Goal: Browse casually: Explore the website without a specific task or goal

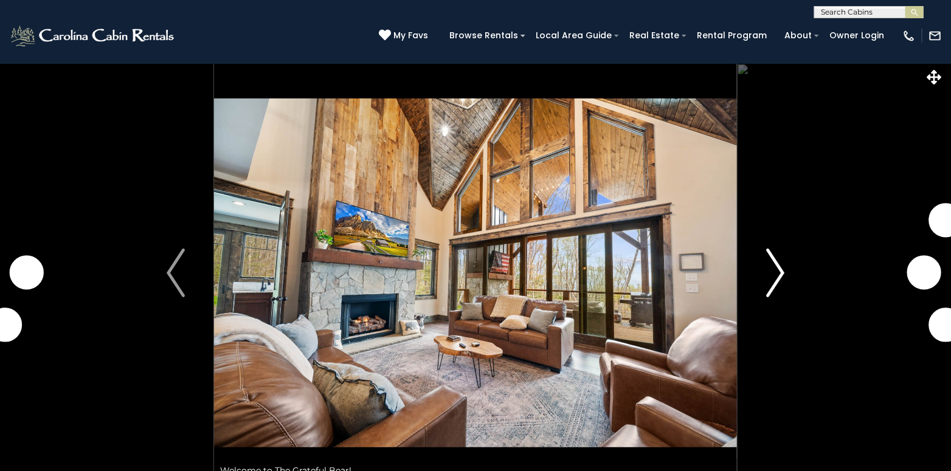
click at [780, 275] on img "Next" at bounding box center [776, 273] width 18 height 49
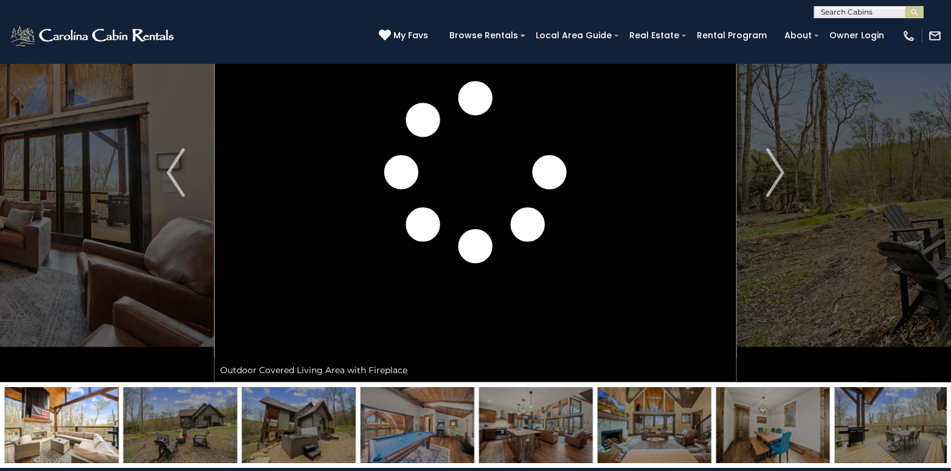
scroll to position [122, 0]
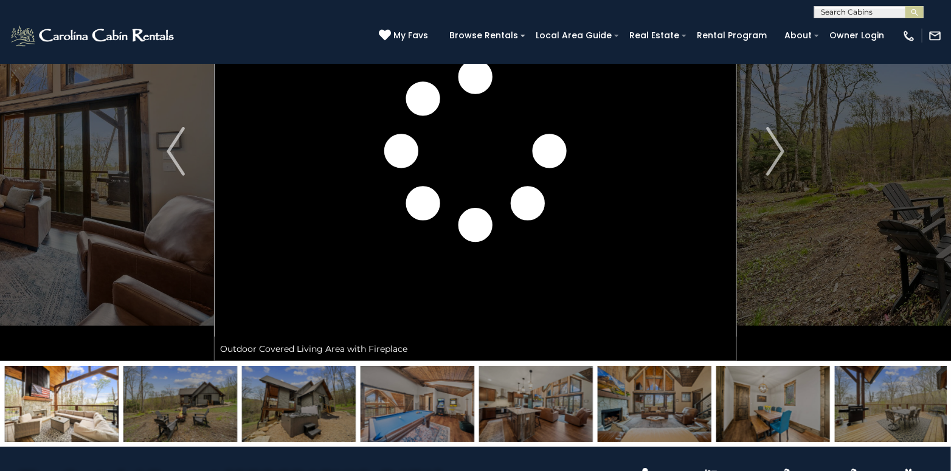
click at [47, 415] on img at bounding box center [62, 404] width 114 height 76
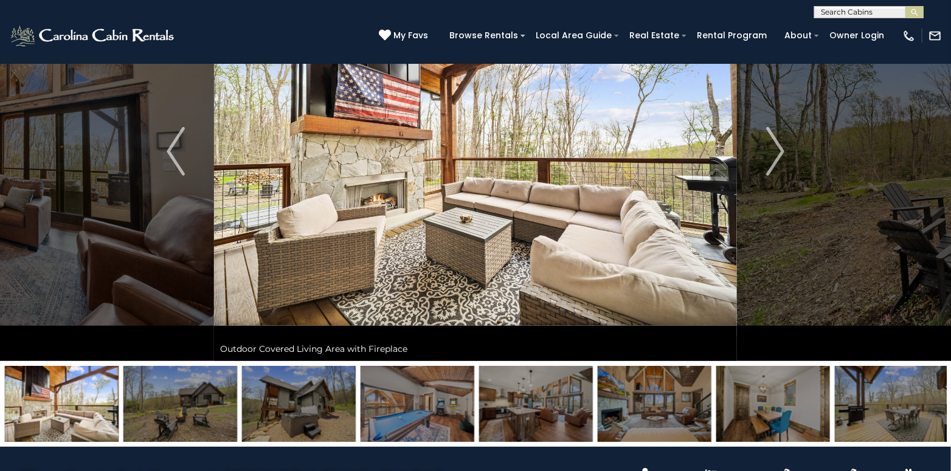
click at [156, 416] on img at bounding box center [180, 404] width 114 height 76
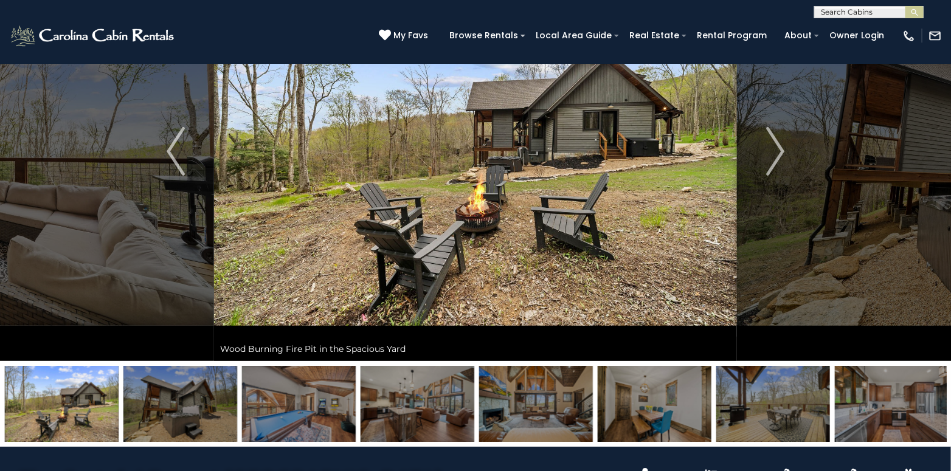
click at [270, 416] on img at bounding box center [299, 404] width 114 height 76
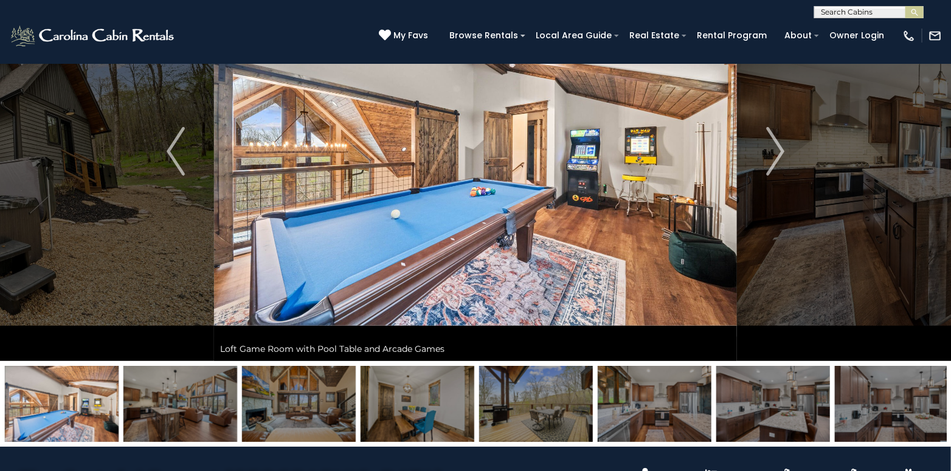
click at [398, 412] on img at bounding box center [418, 404] width 114 height 76
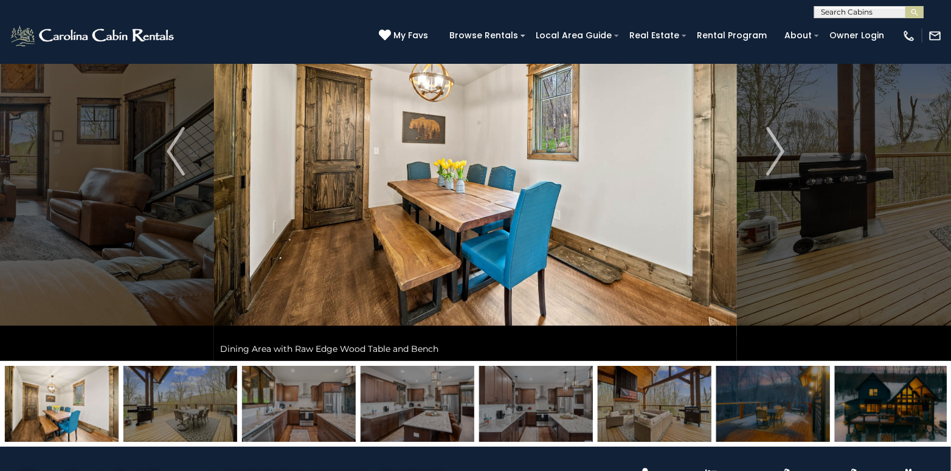
click at [339, 412] on img at bounding box center [299, 404] width 114 height 76
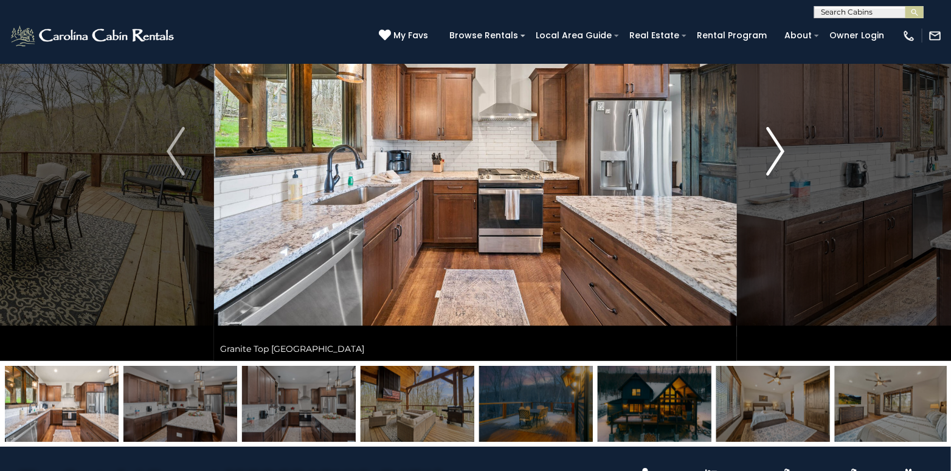
click at [768, 158] on img "Next" at bounding box center [776, 151] width 18 height 49
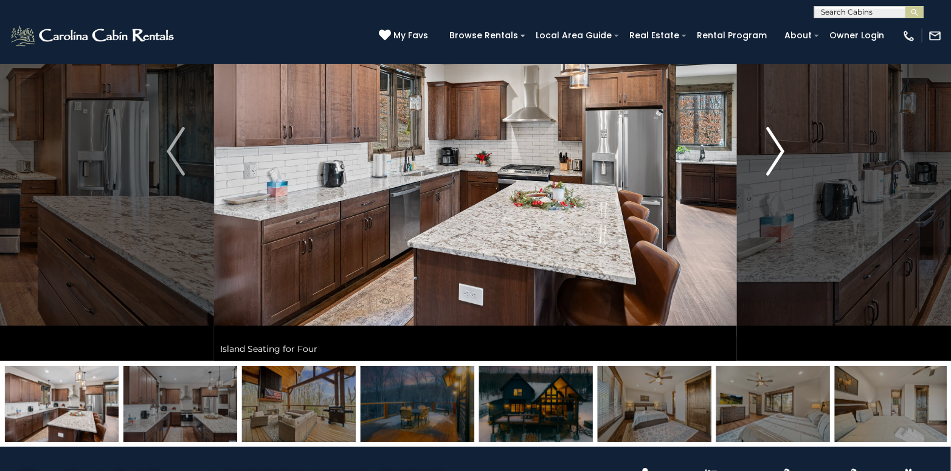
click at [782, 151] on img "Next" at bounding box center [776, 151] width 18 height 49
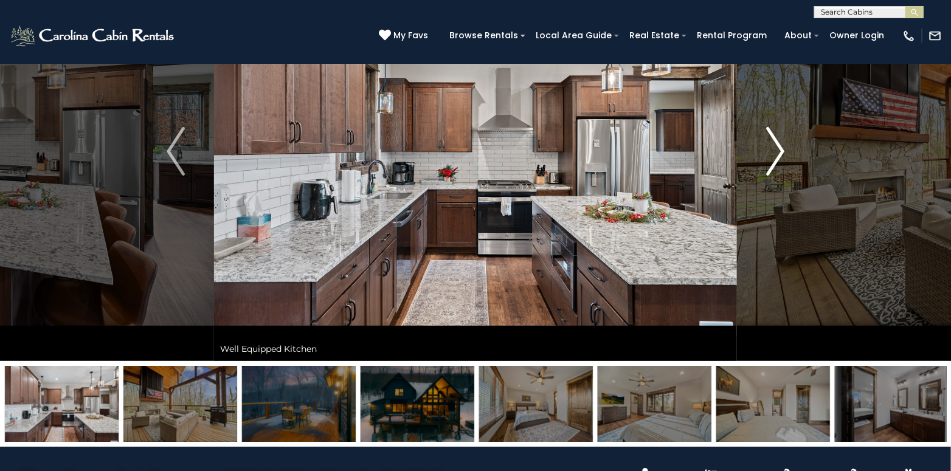
click at [777, 146] on img "Next" at bounding box center [776, 151] width 18 height 49
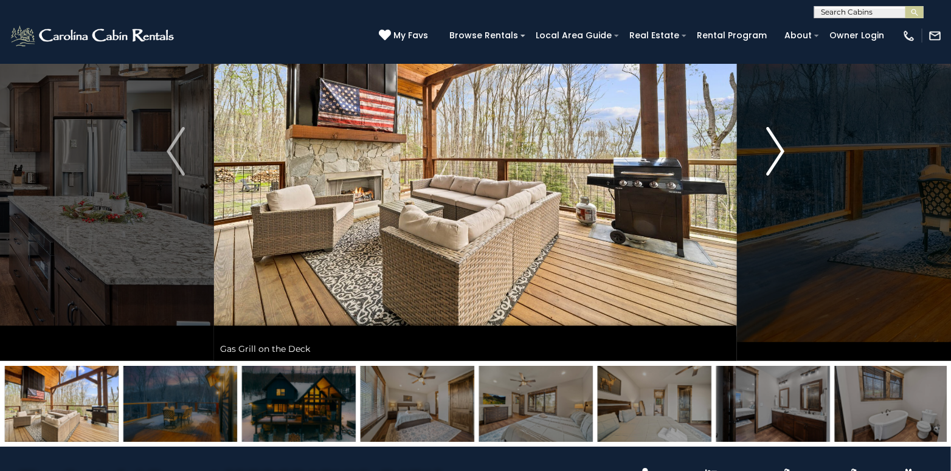
click at [777, 146] on img "Next" at bounding box center [776, 151] width 18 height 49
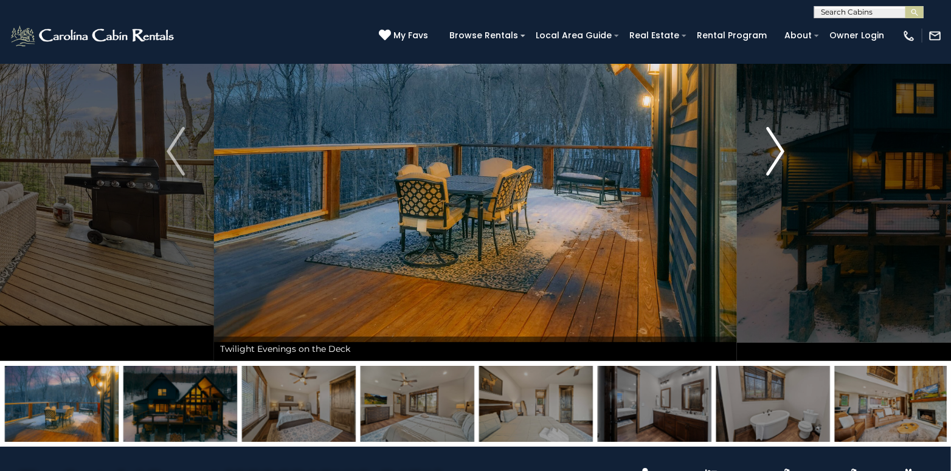
click at [777, 146] on img "Next" at bounding box center [776, 151] width 18 height 49
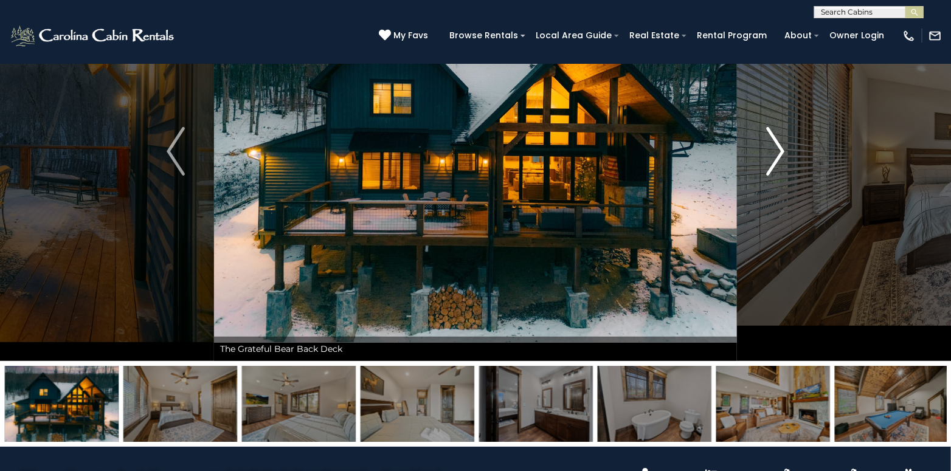
click at [779, 146] on img "Next" at bounding box center [776, 151] width 18 height 49
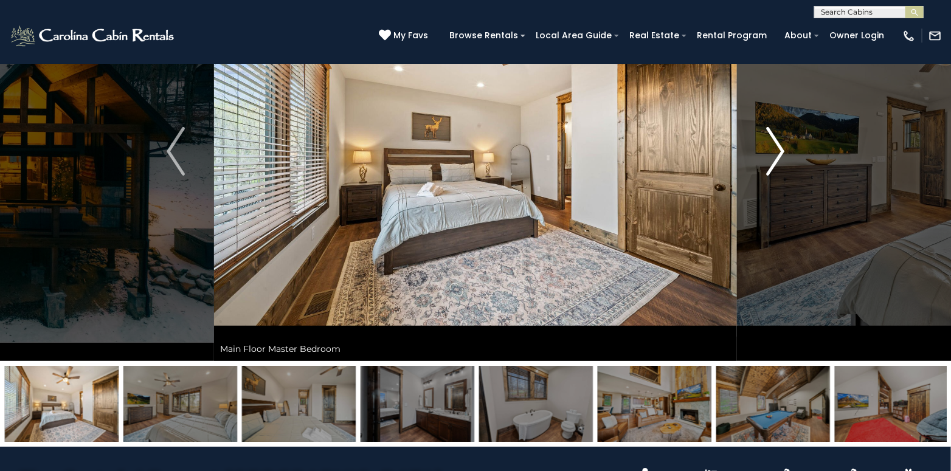
click at [779, 146] on img "Next" at bounding box center [776, 151] width 18 height 49
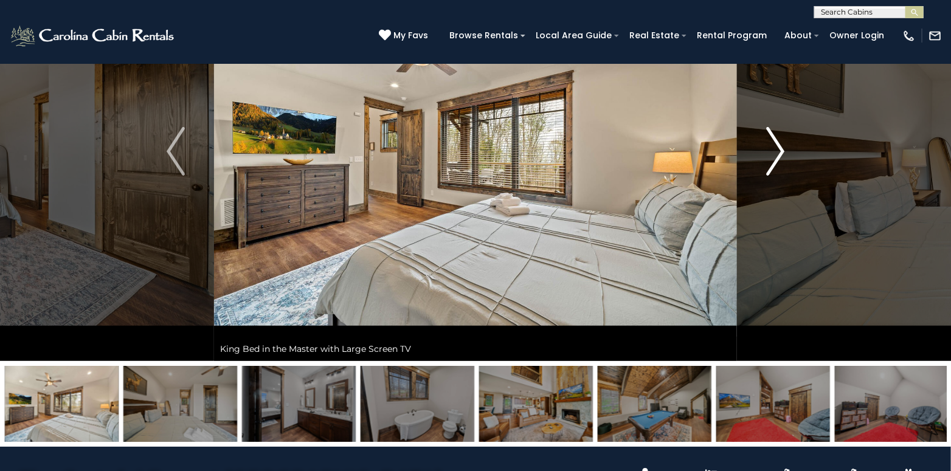
click at [777, 146] on img "Next" at bounding box center [776, 151] width 18 height 49
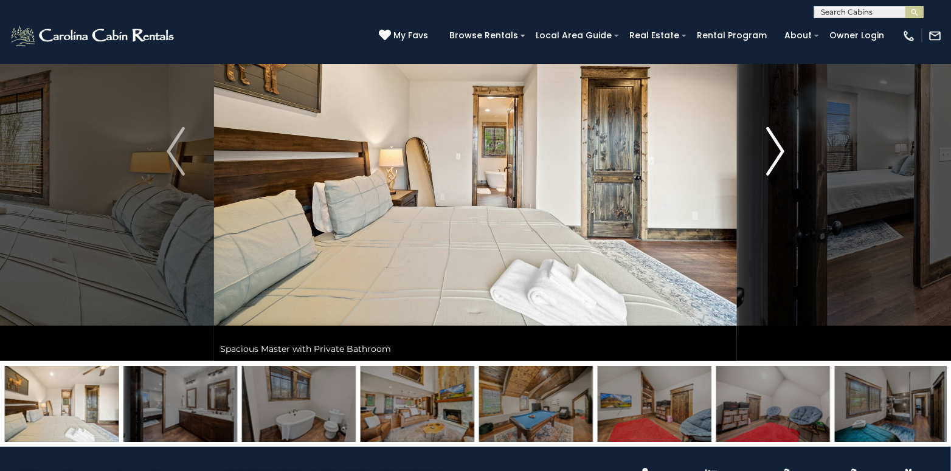
click at [777, 146] on img "Next" at bounding box center [776, 151] width 18 height 49
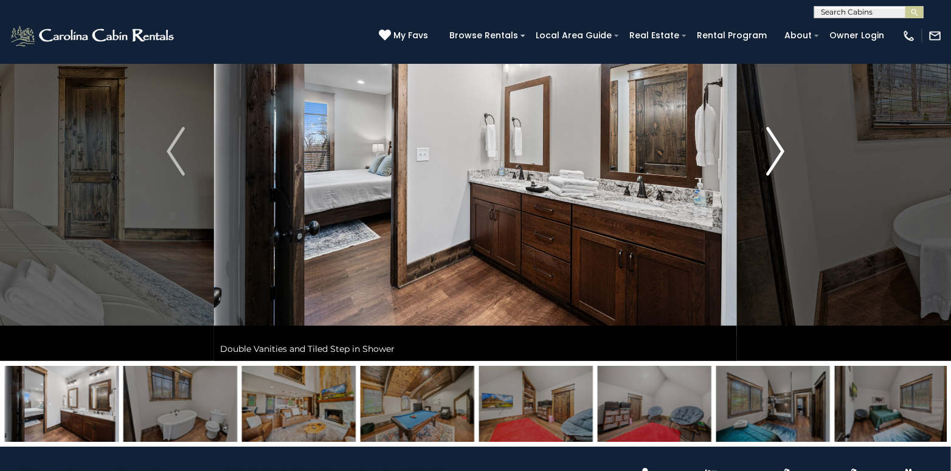
click at [777, 146] on img "Next" at bounding box center [776, 151] width 18 height 49
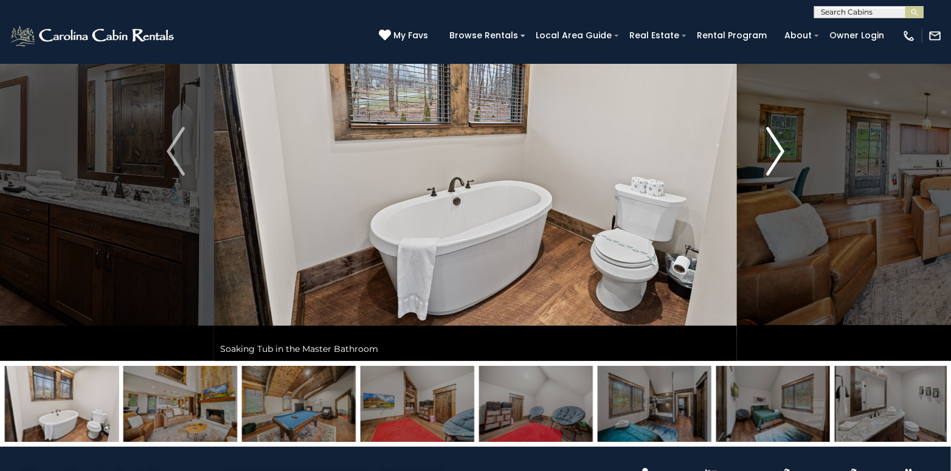
click at [777, 146] on img "Next" at bounding box center [776, 151] width 18 height 49
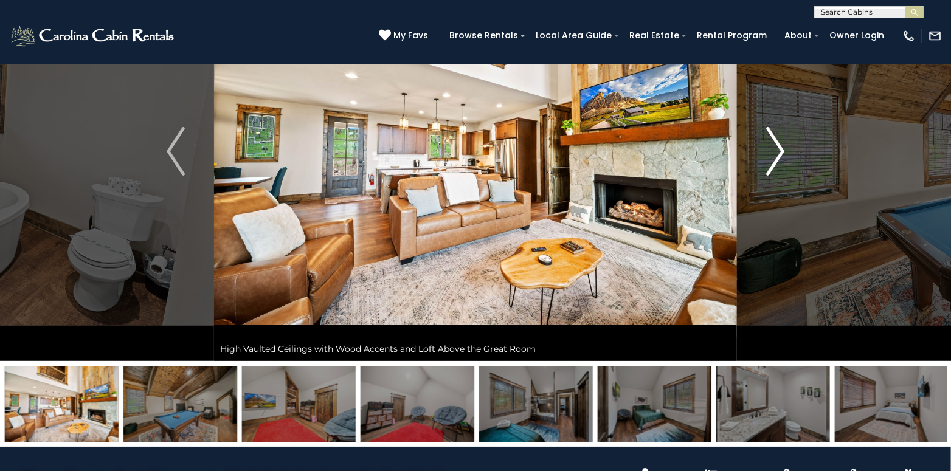
click at [777, 146] on img "Next" at bounding box center [776, 151] width 18 height 49
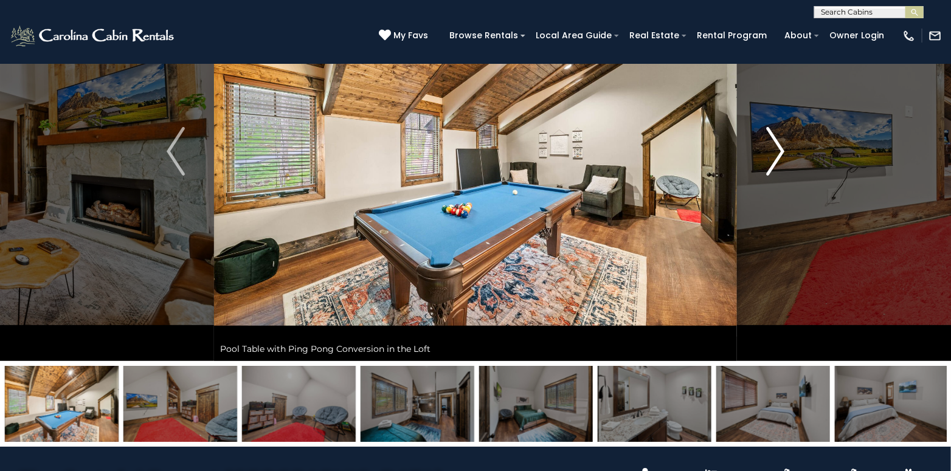
click at [775, 146] on img "Next" at bounding box center [776, 151] width 18 height 49
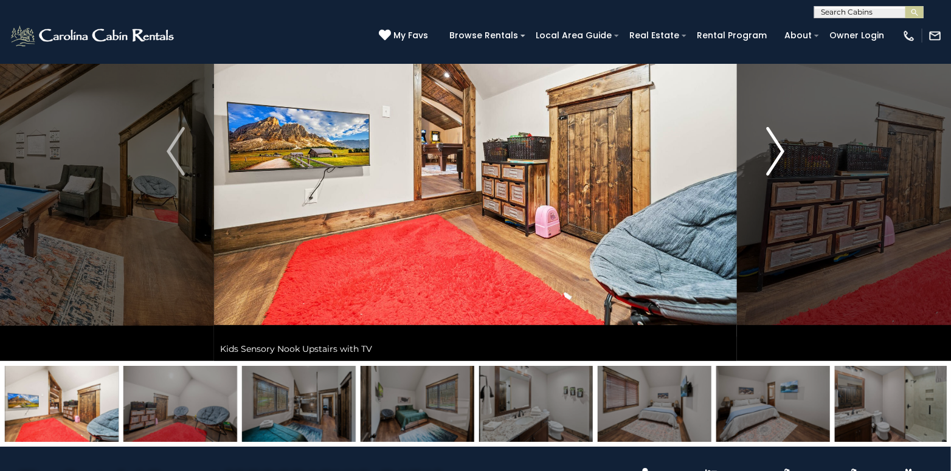
click at [775, 146] on img "Next" at bounding box center [776, 151] width 18 height 49
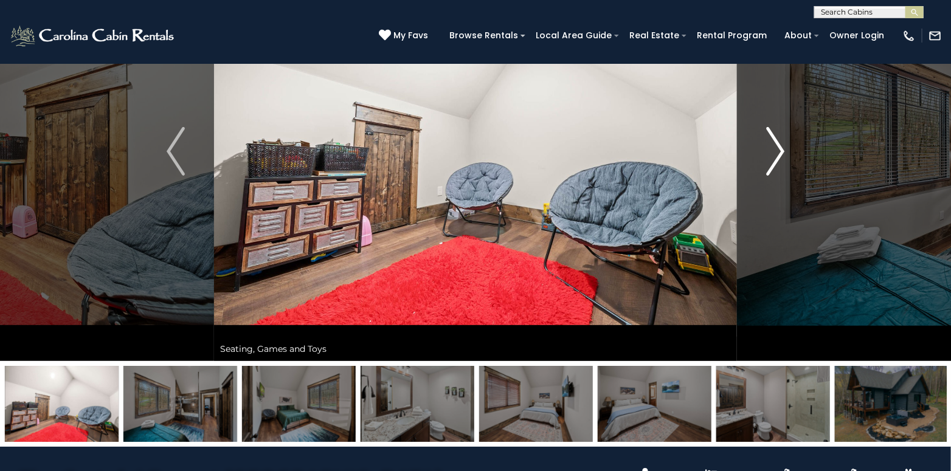
click at [775, 146] on img "Next" at bounding box center [776, 151] width 18 height 49
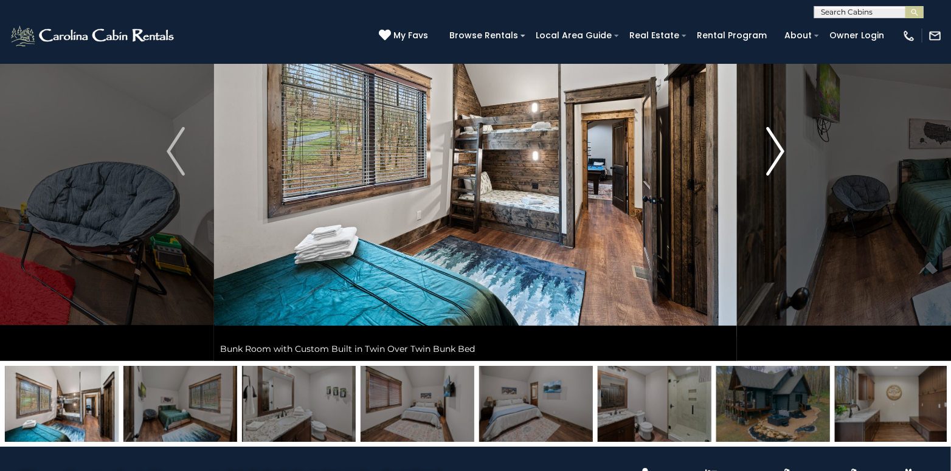
click at [775, 146] on img "Next" at bounding box center [776, 151] width 18 height 49
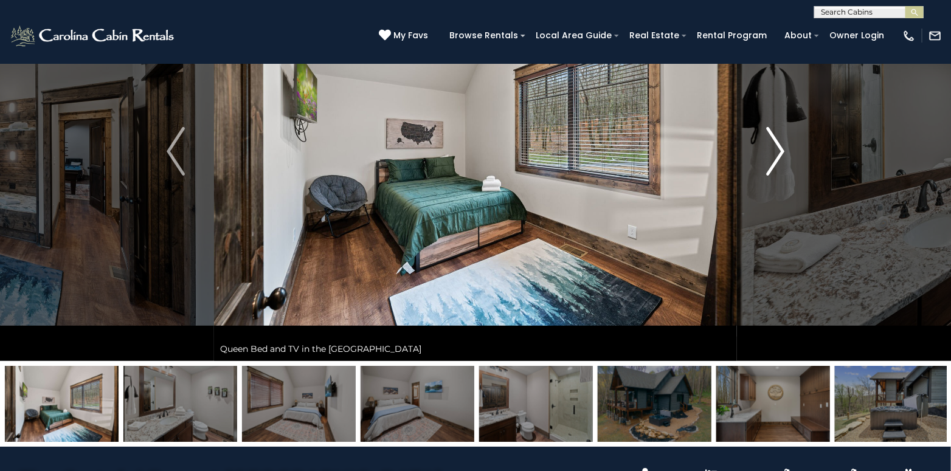
click at [775, 146] on img "Next" at bounding box center [776, 151] width 18 height 49
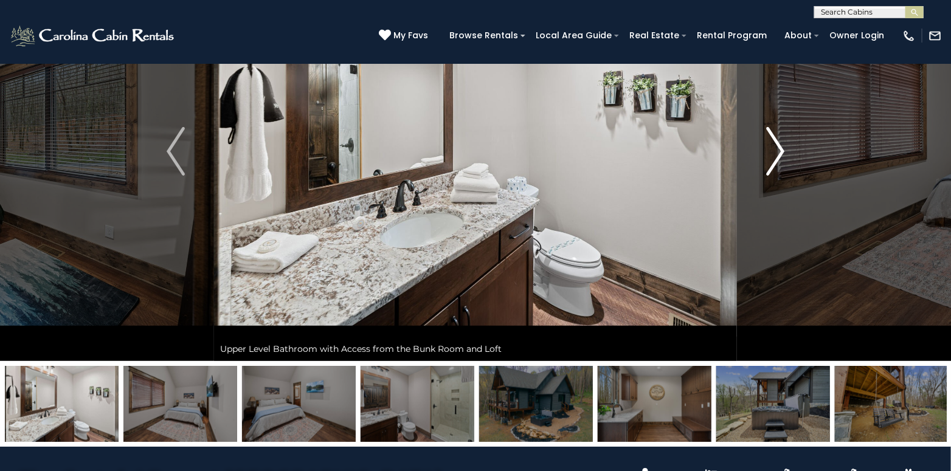
click at [775, 146] on img "Next" at bounding box center [776, 151] width 18 height 49
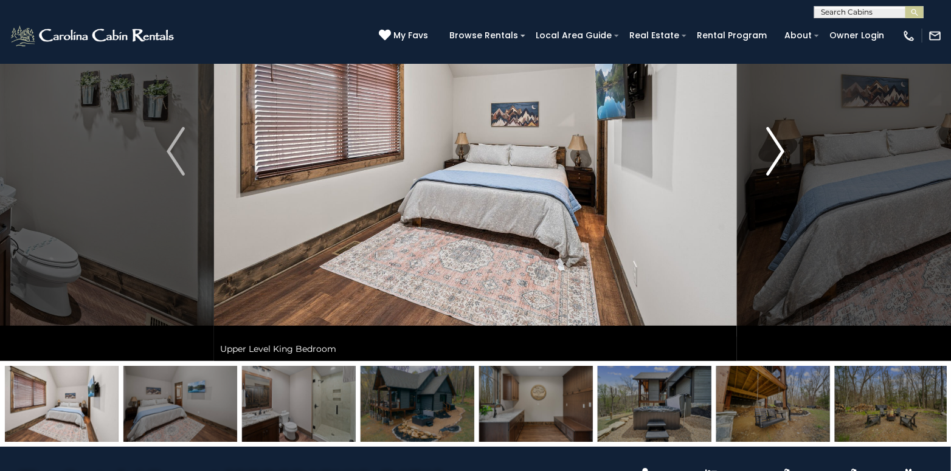
click at [775, 146] on img "Next" at bounding box center [776, 151] width 18 height 49
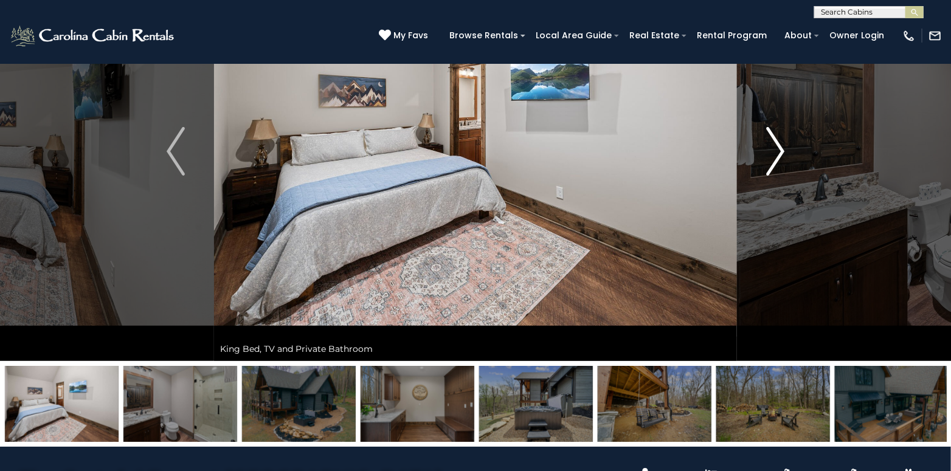
click at [775, 146] on img "Next" at bounding box center [776, 151] width 18 height 49
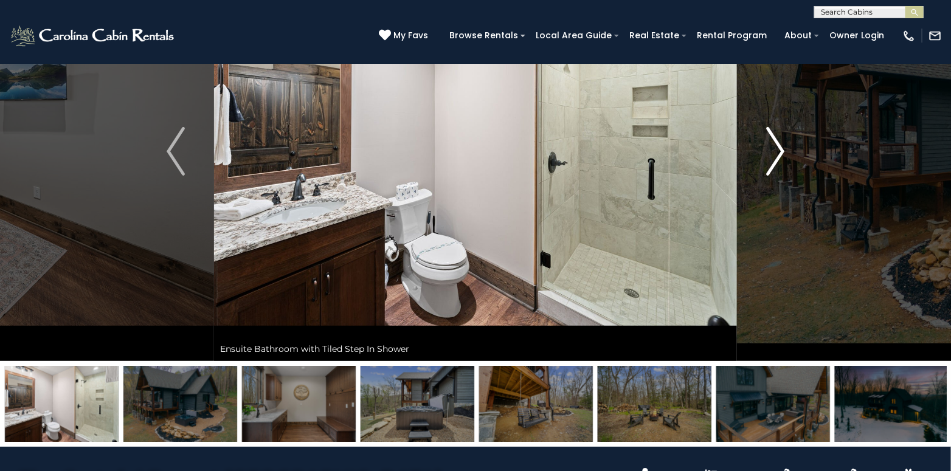
click at [775, 146] on img "Next" at bounding box center [776, 151] width 18 height 49
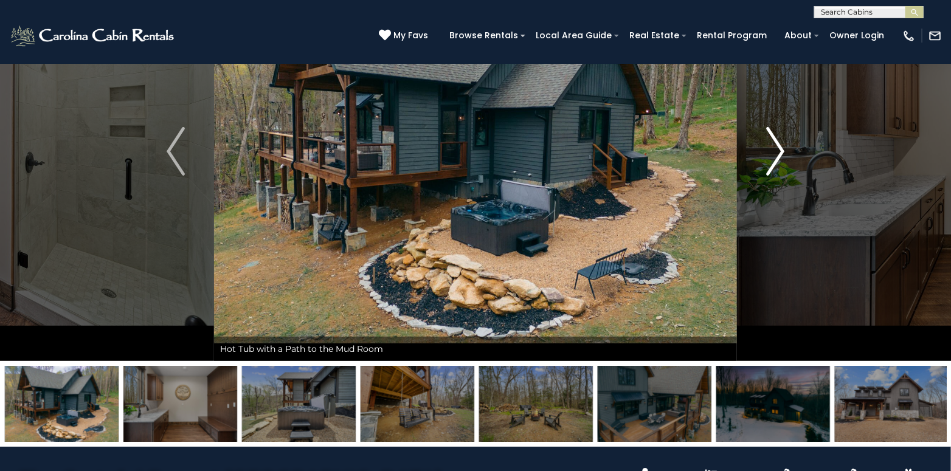
click at [775, 146] on img "Next" at bounding box center [776, 151] width 18 height 49
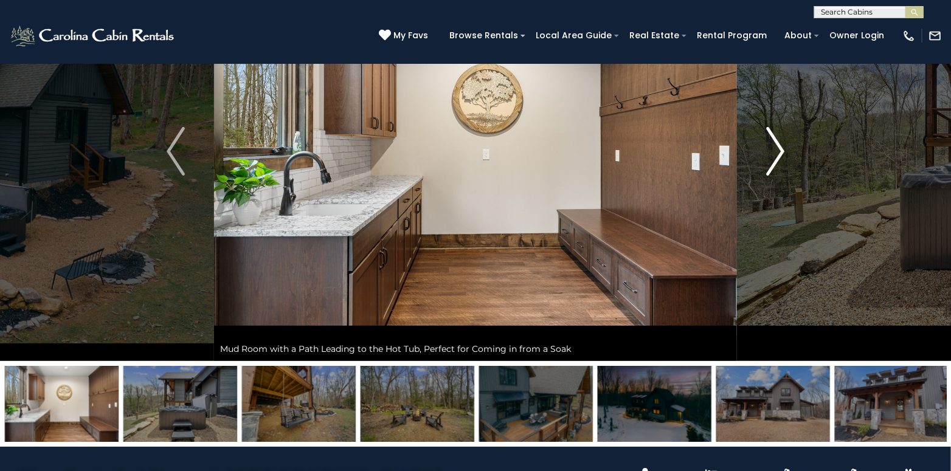
click at [775, 146] on img "Next" at bounding box center [776, 151] width 18 height 49
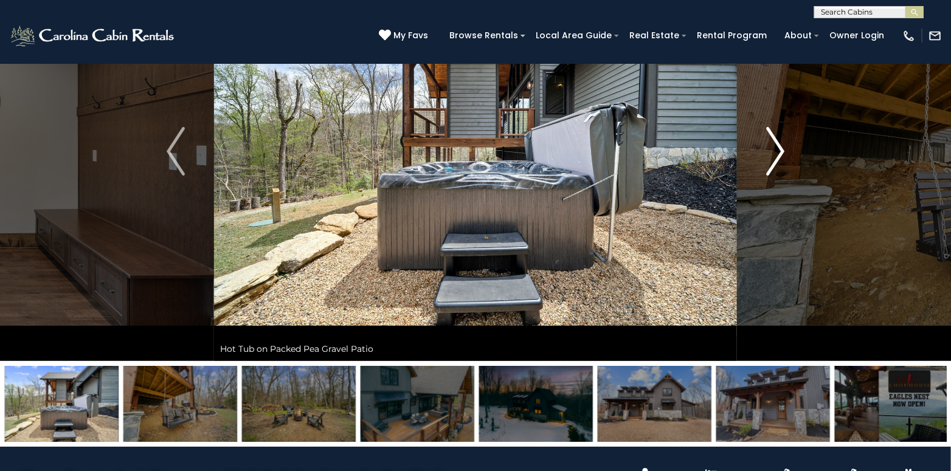
click at [775, 146] on img "Next" at bounding box center [776, 151] width 18 height 49
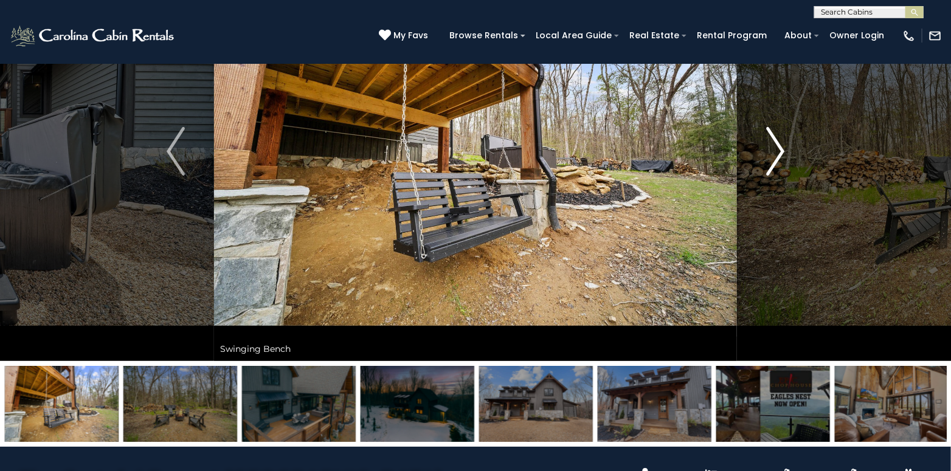
click at [775, 146] on img "Next" at bounding box center [776, 151] width 18 height 49
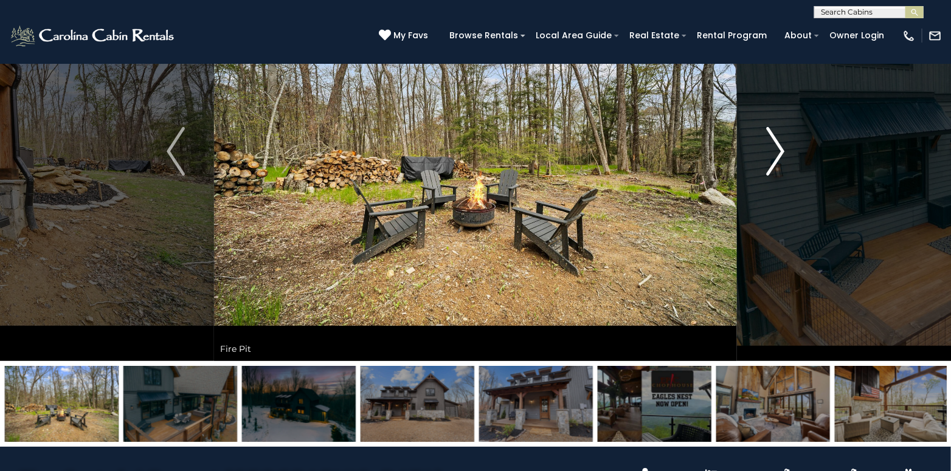
click at [775, 146] on img "Next" at bounding box center [776, 151] width 18 height 49
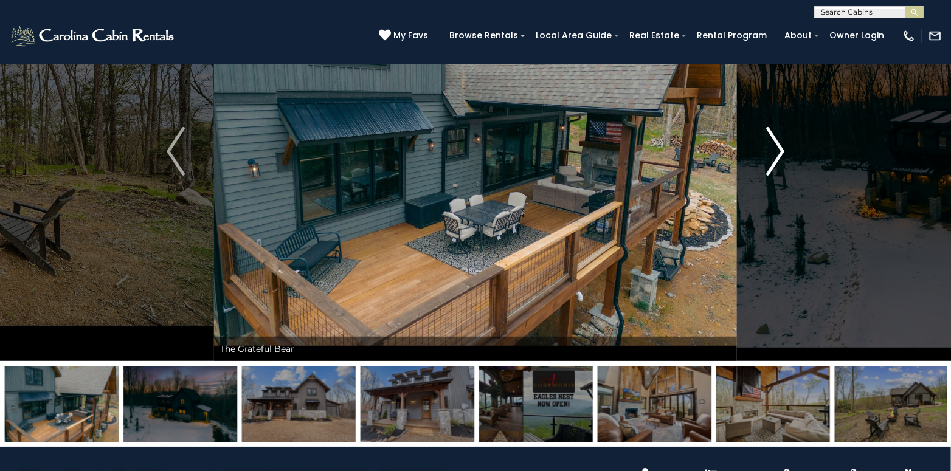
click at [775, 146] on img "Next" at bounding box center [776, 151] width 18 height 49
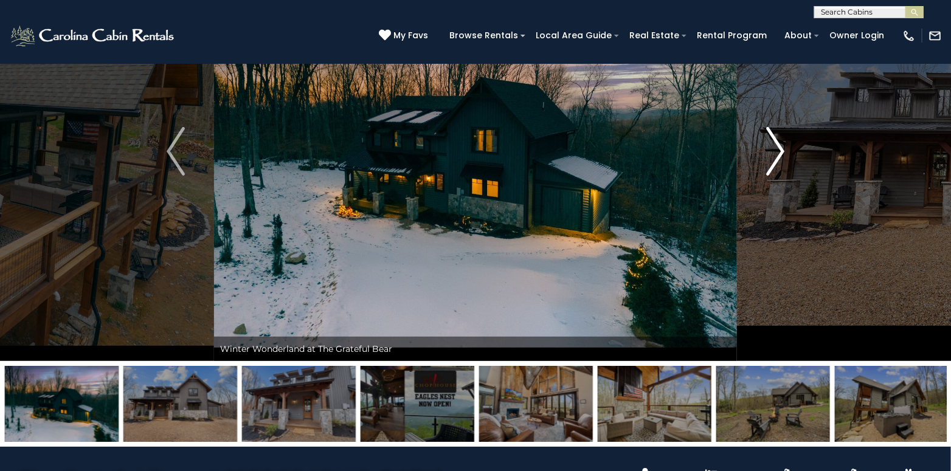
click at [775, 146] on img "Next" at bounding box center [776, 151] width 18 height 49
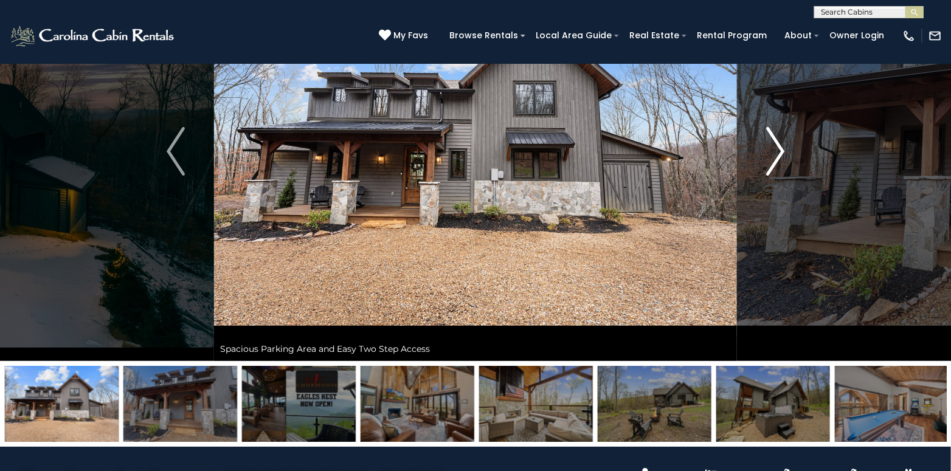
click at [775, 146] on img "Next" at bounding box center [776, 151] width 18 height 49
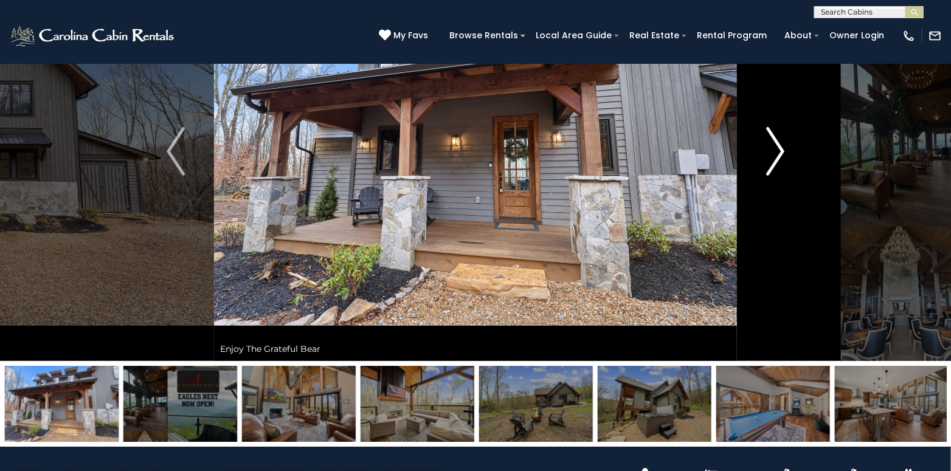
click at [775, 146] on img "Next" at bounding box center [776, 151] width 18 height 49
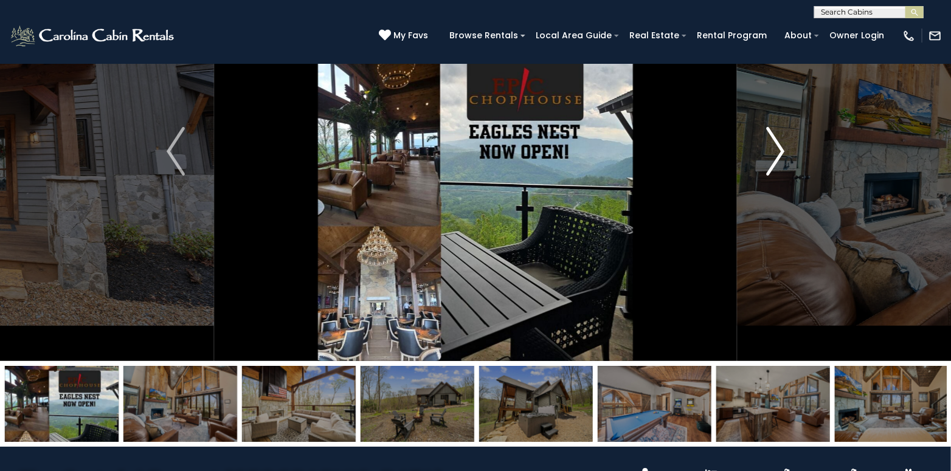
click at [775, 146] on img "Next" at bounding box center [776, 151] width 18 height 49
